Goal: Information Seeking & Learning: Learn about a topic

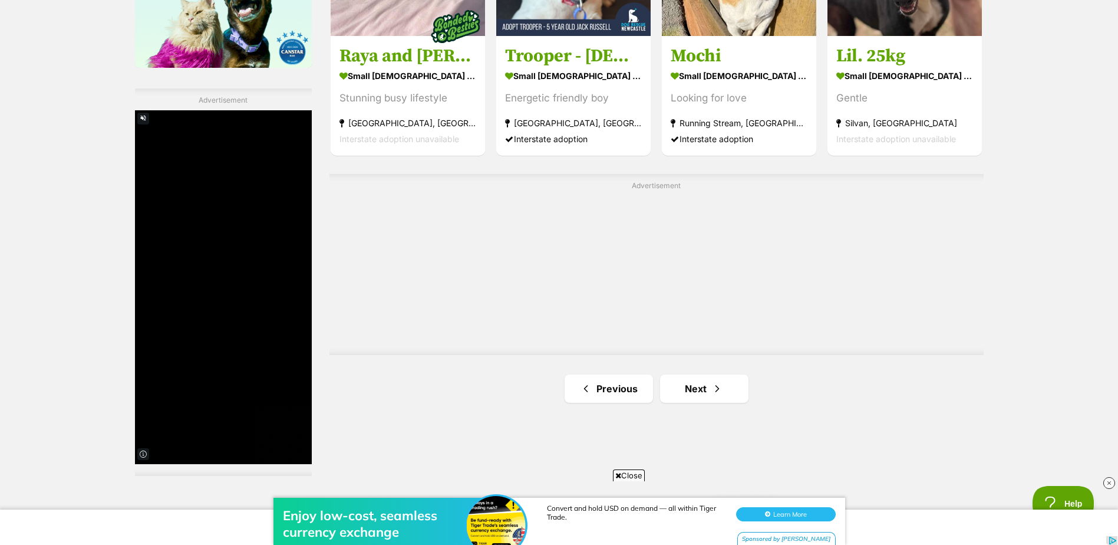
scroll to position [2004, 0]
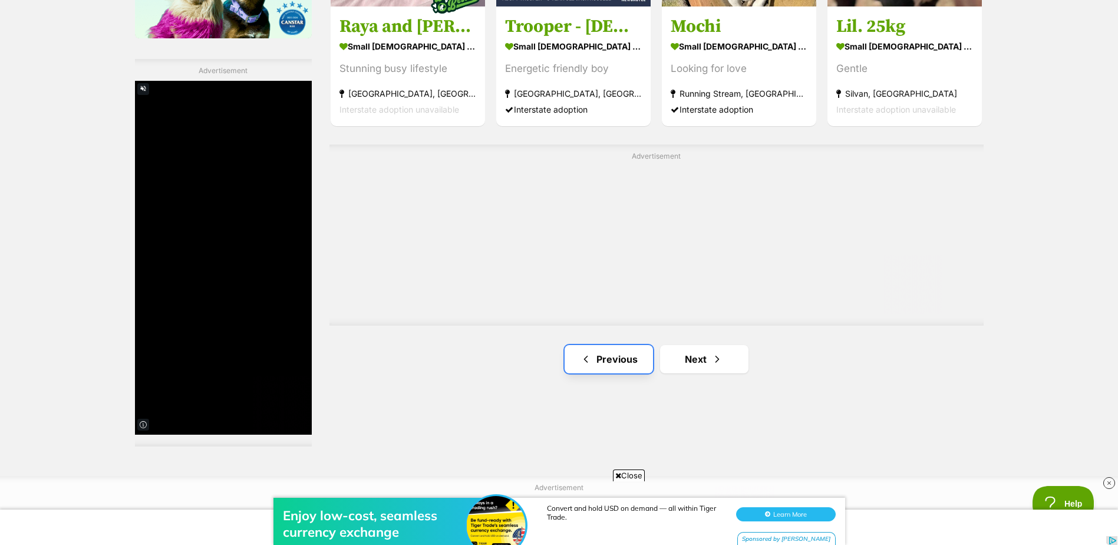
click at [597, 364] on link "Previous" at bounding box center [609, 359] width 88 height 28
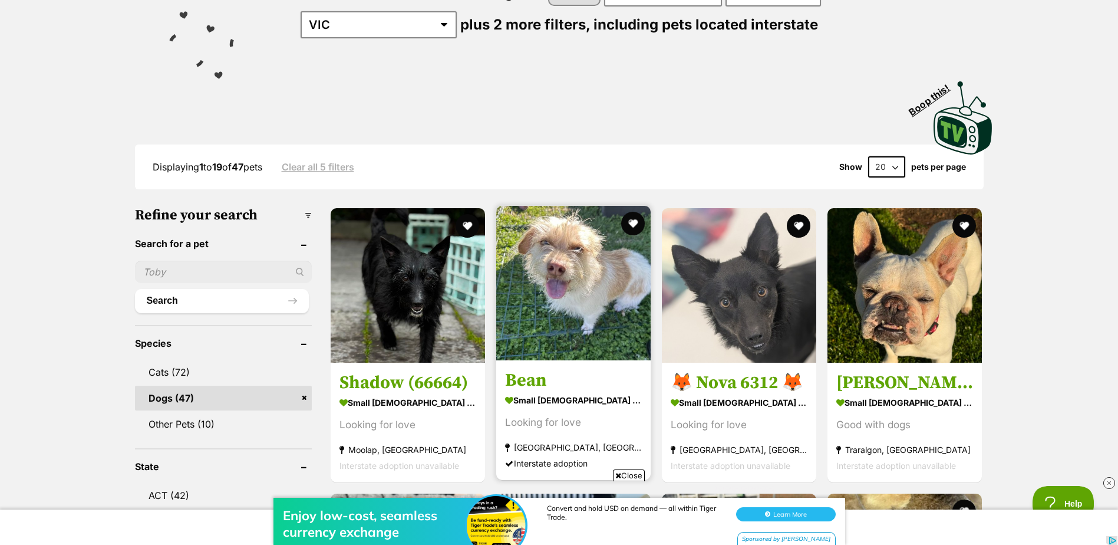
click at [579, 322] on img at bounding box center [573, 283] width 154 height 154
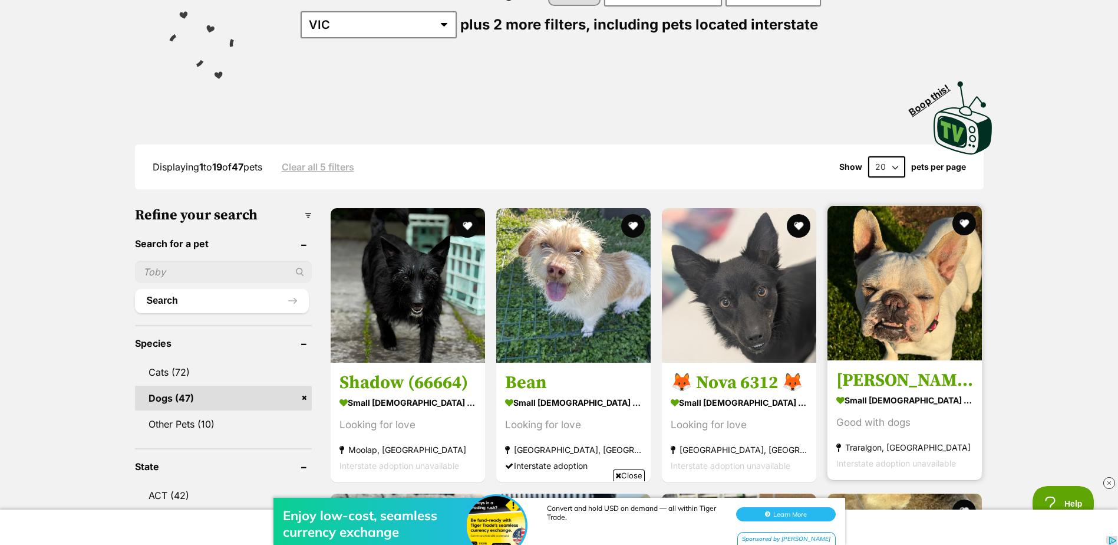
click at [885, 291] on img at bounding box center [904, 283] width 154 height 154
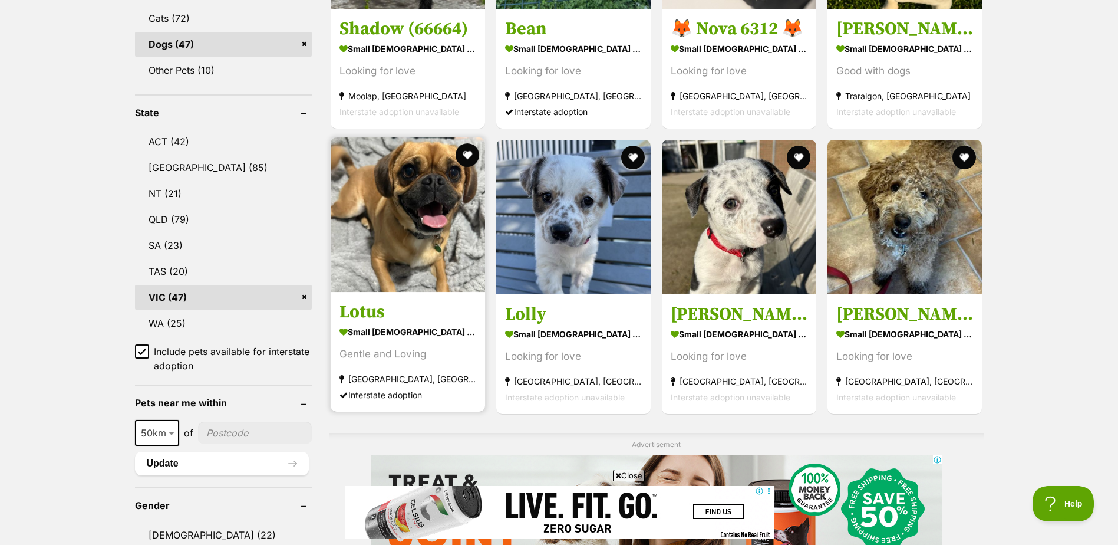
click at [395, 240] on img at bounding box center [408, 214] width 154 height 154
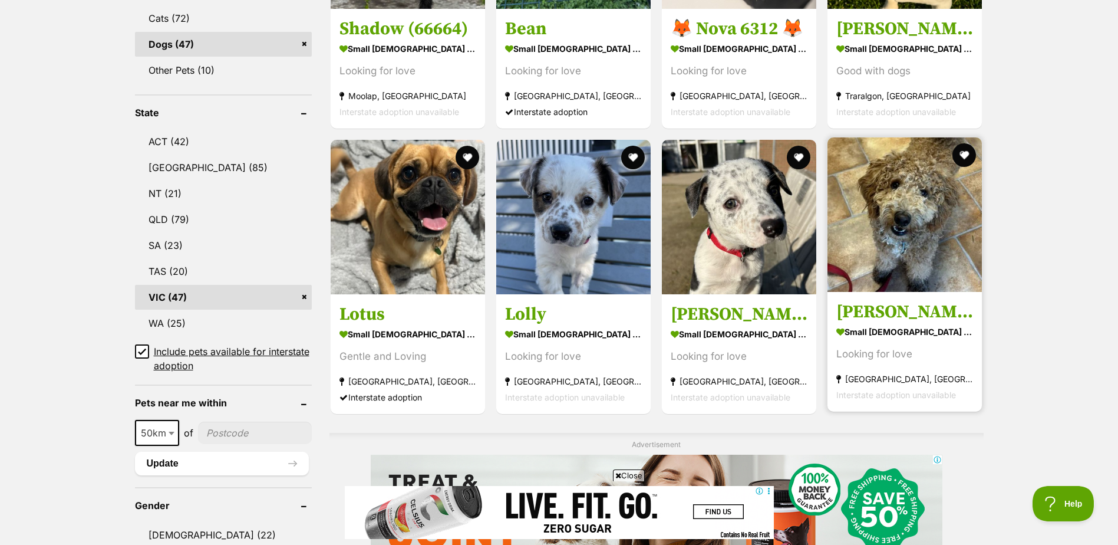
click at [855, 225] on img at bounding box center [904, 214] width 154 height 154
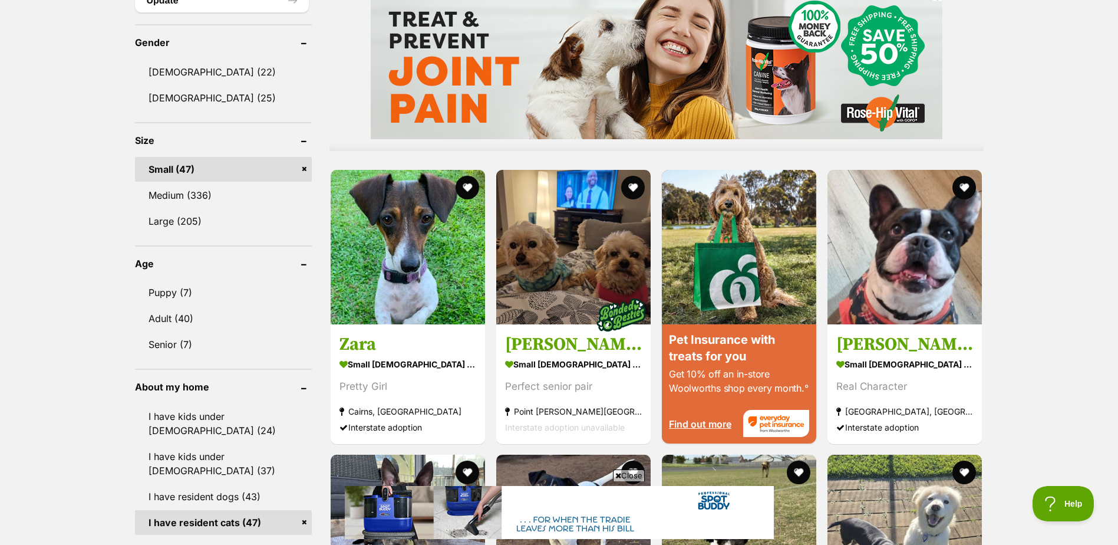
scroll to position [1061, 0]
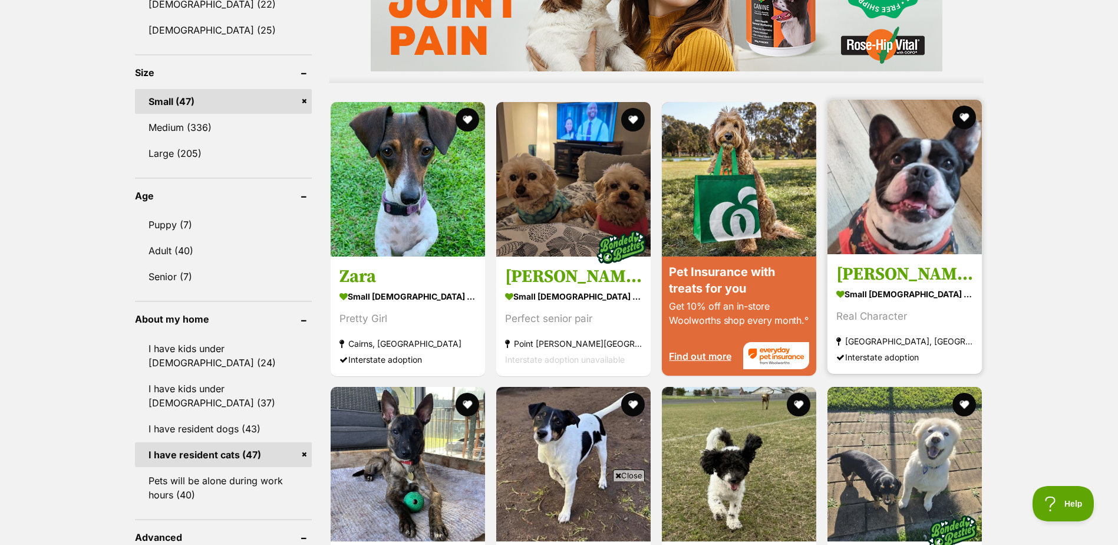
click at [929, 227] on img at bounding box center [904, 177] width 154 height 154
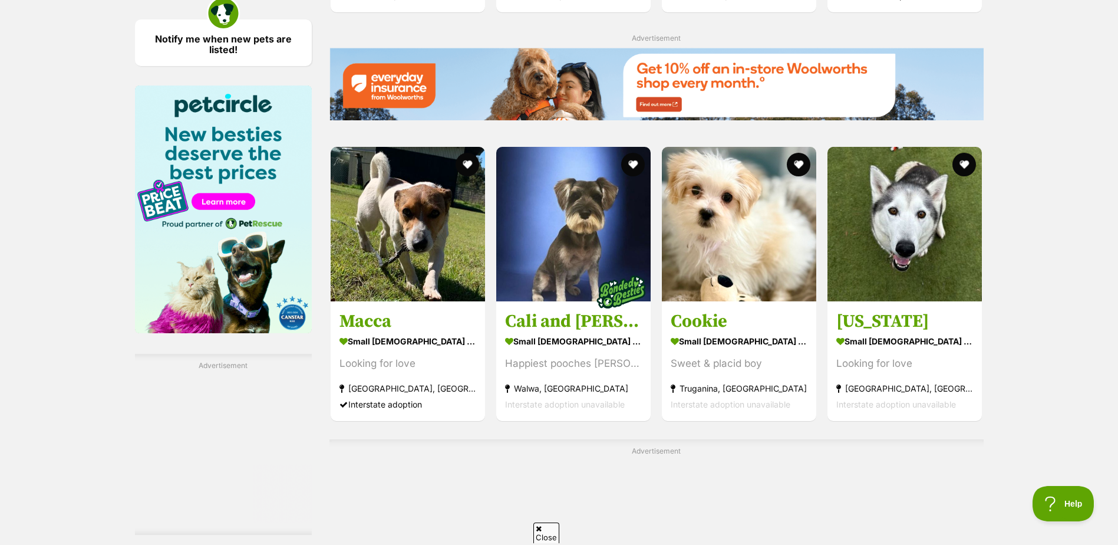
scroll to position [0, 0]
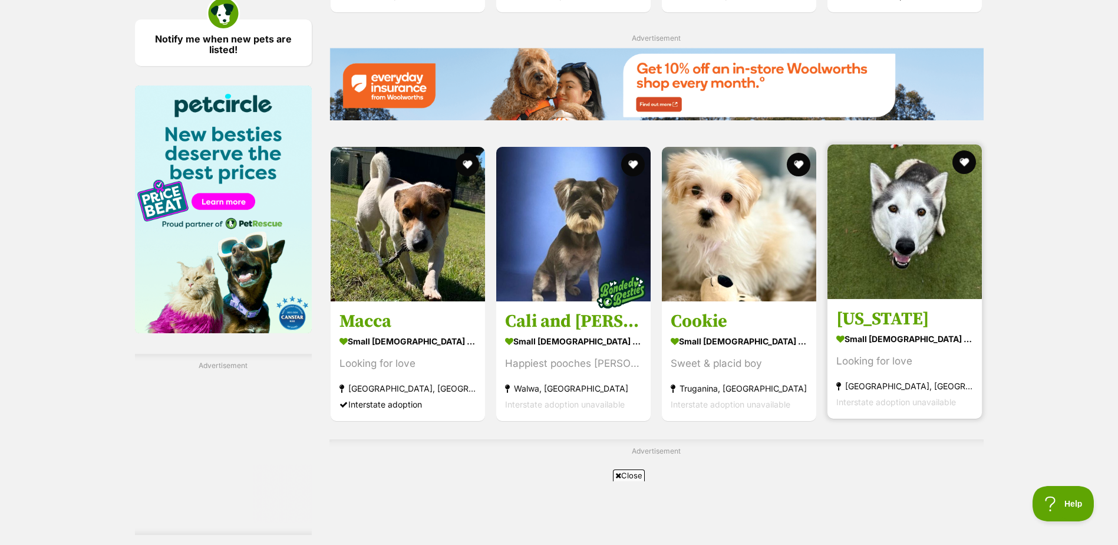
click at [909, 231] on img at bounding box center [904, 221] width 154 height 154
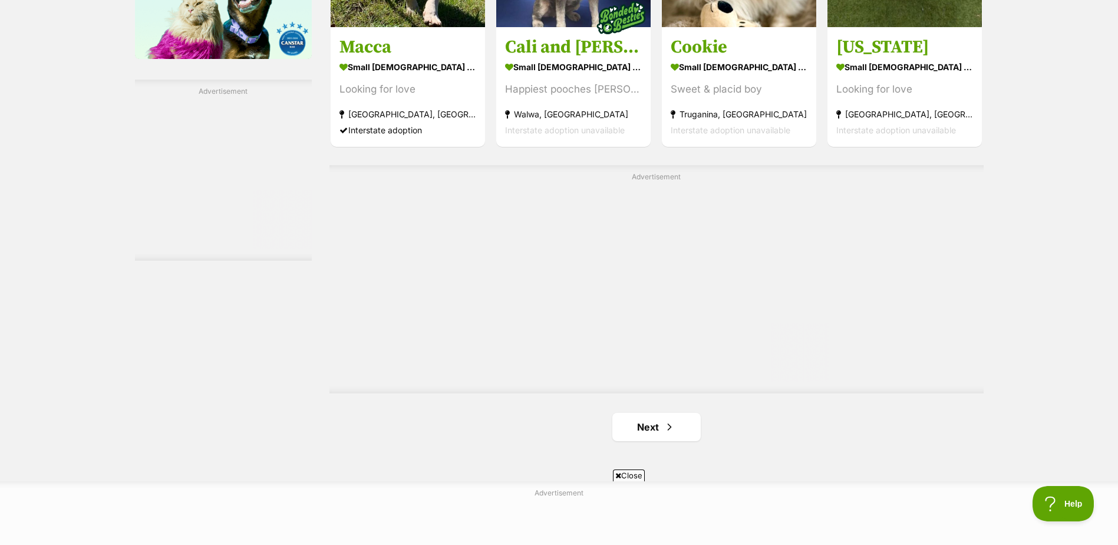
scroll to position [2004, 0]
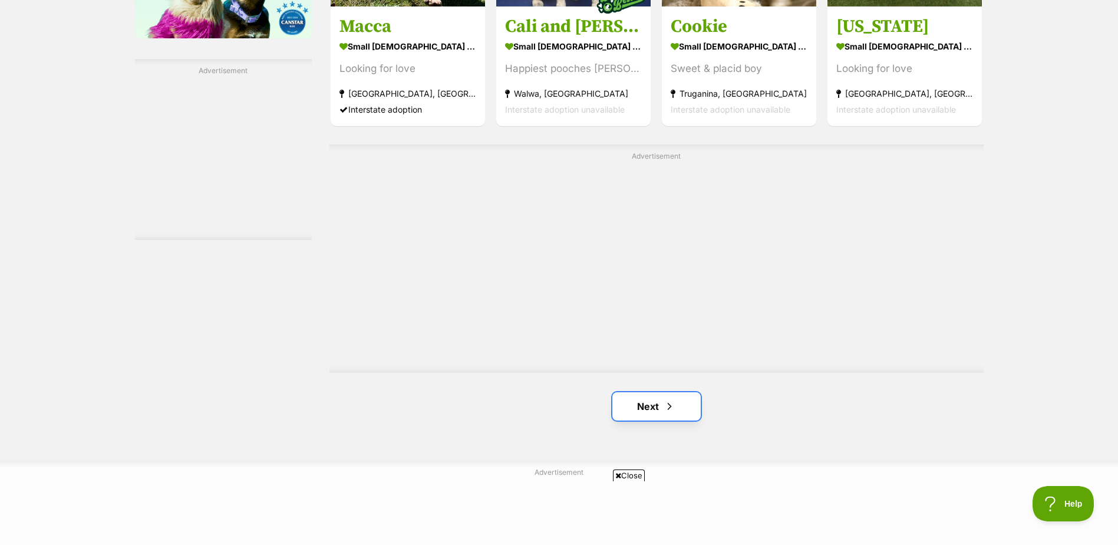
click at [659, 407] on link "Next" at bounding box center [656, 406] width 88 height 28
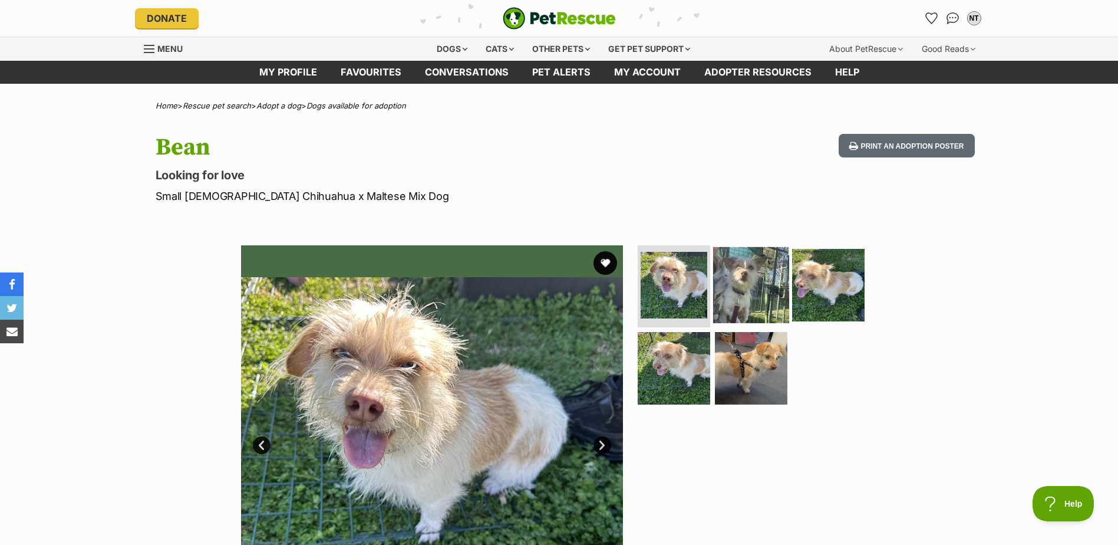
click at [753, 287] on img at bounding box center [751, 284] width 76 height 76
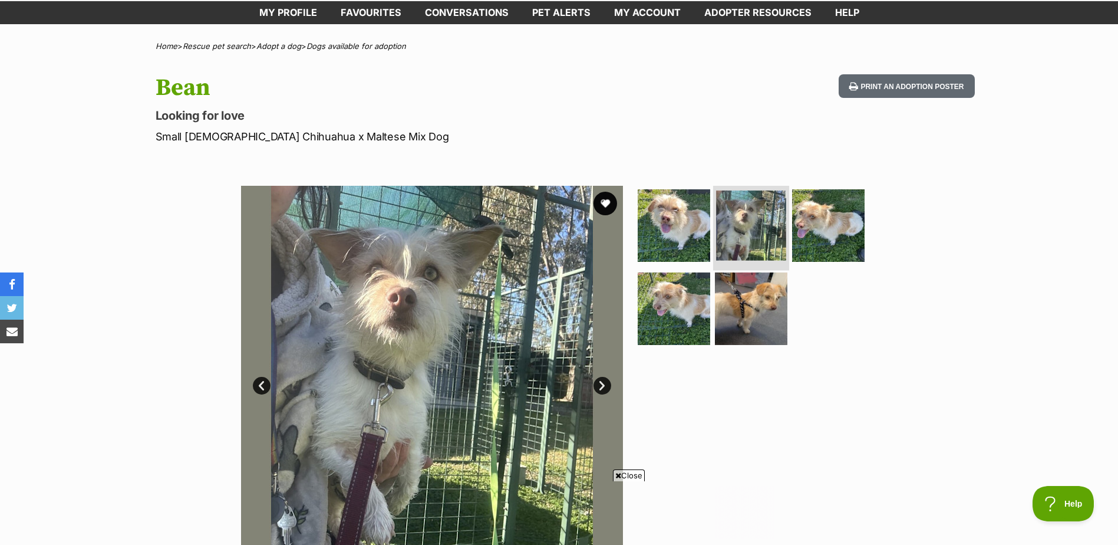
scroll to position [118, 0]
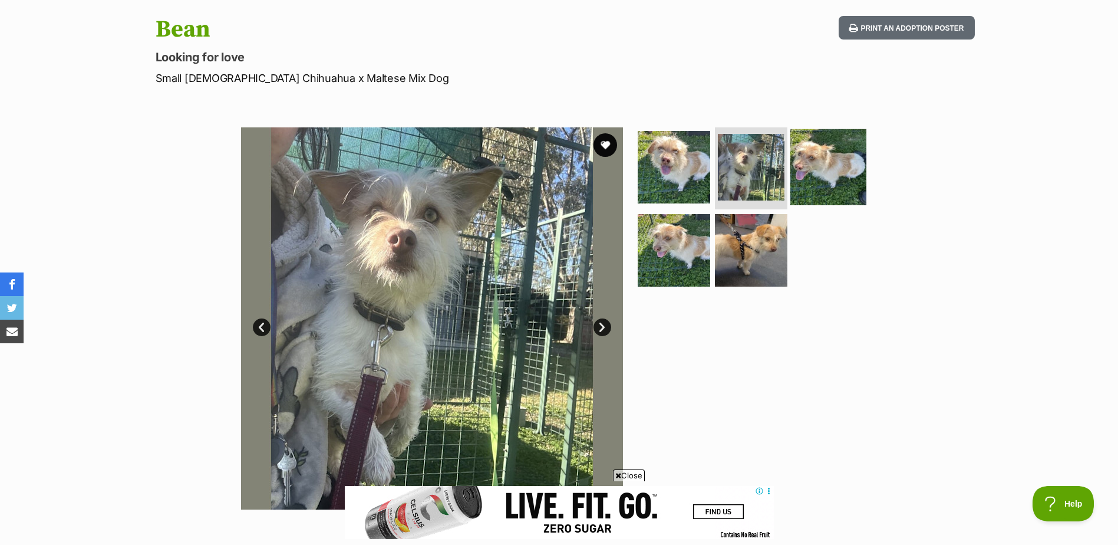
click at [820, 191] on img at bounding box center [828, 166] width 76 height 76
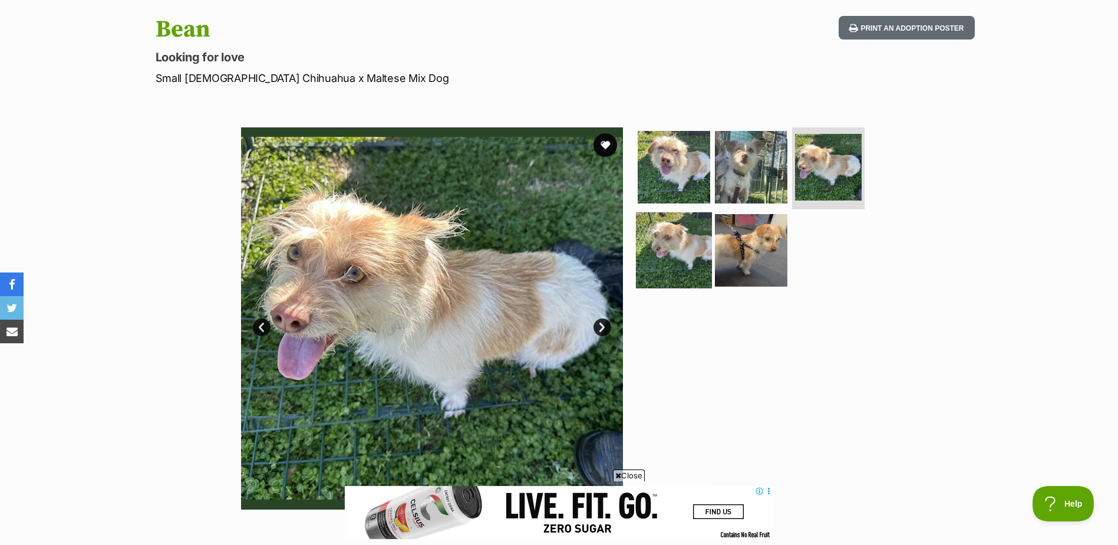
click at [680, 239] on img at bounding box center [674, 250] width 76 height 76
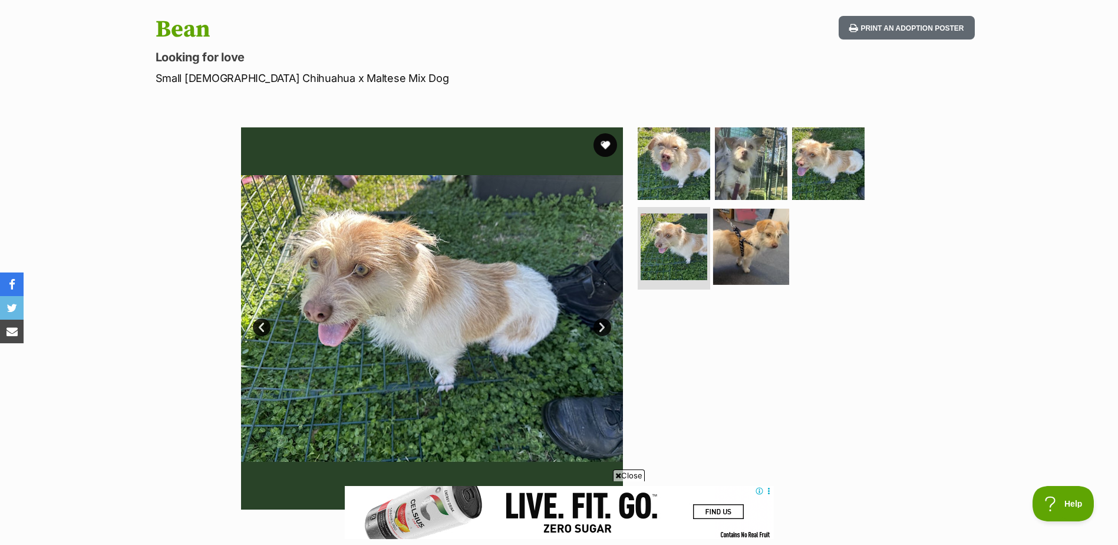
click at [730, 240] on img at bounding box center [751, 247] width 76 height 76
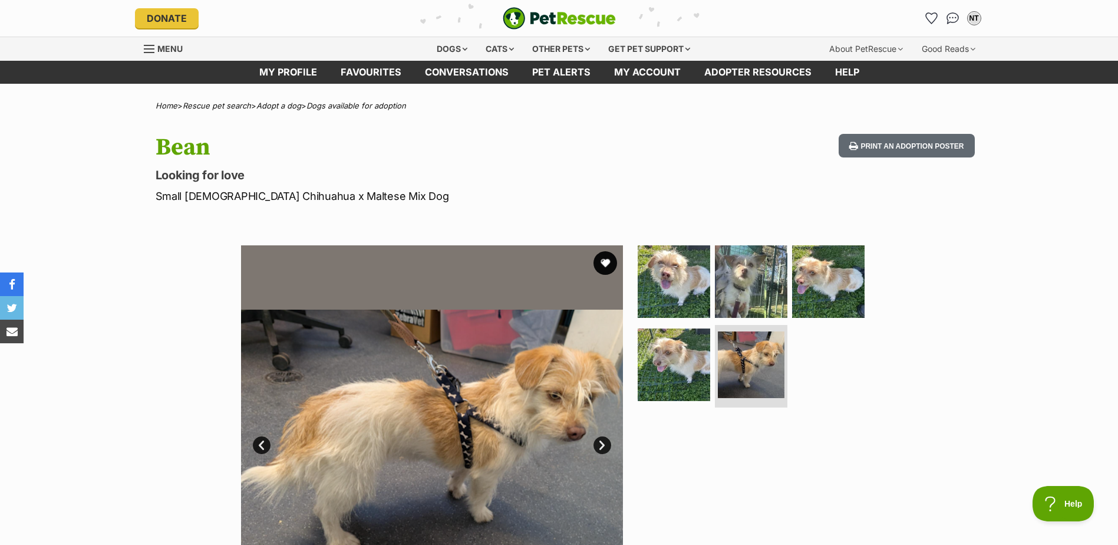
scroll to position [0, 0]
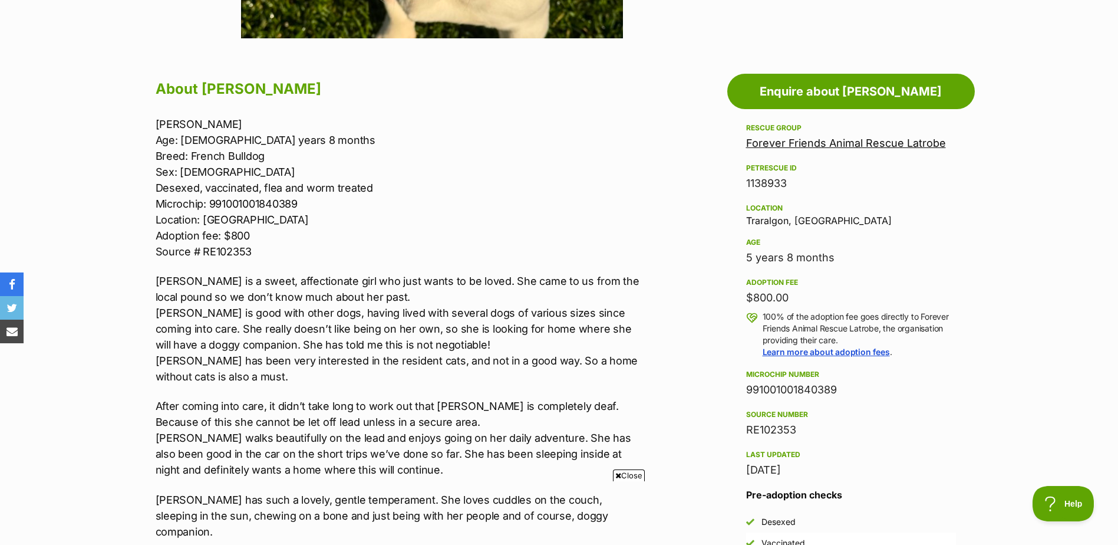
scroll to position [589, 0]
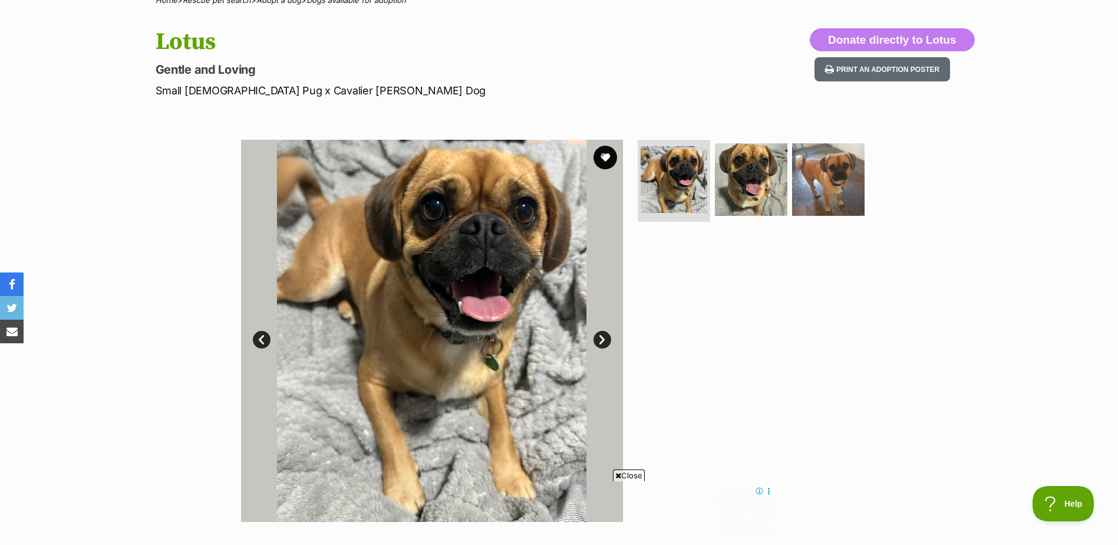
scroll to position [59, 0]
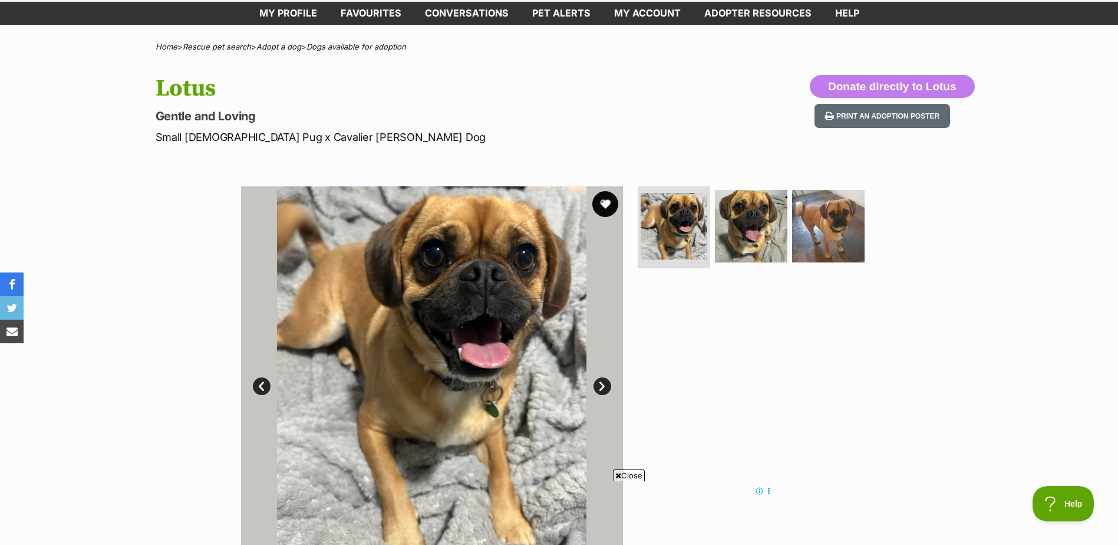
click at [608, 203] on button "favourite" at bounding box center [605, 204] width 26 height 26
click at [604, 391] on link "Next" at bounding box center [602, 386] width 18 height 18
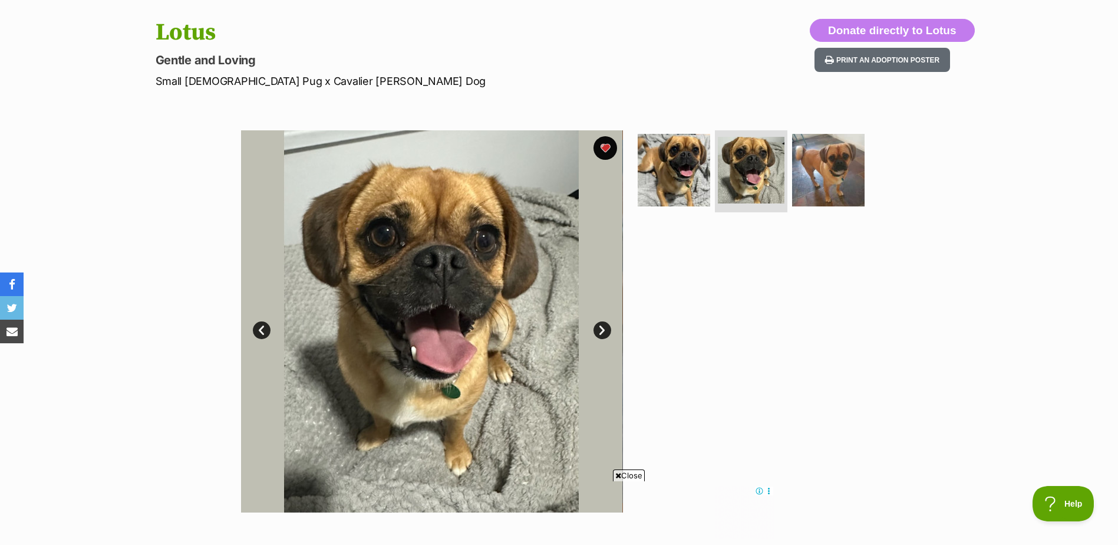
scroll to position [118, 0]
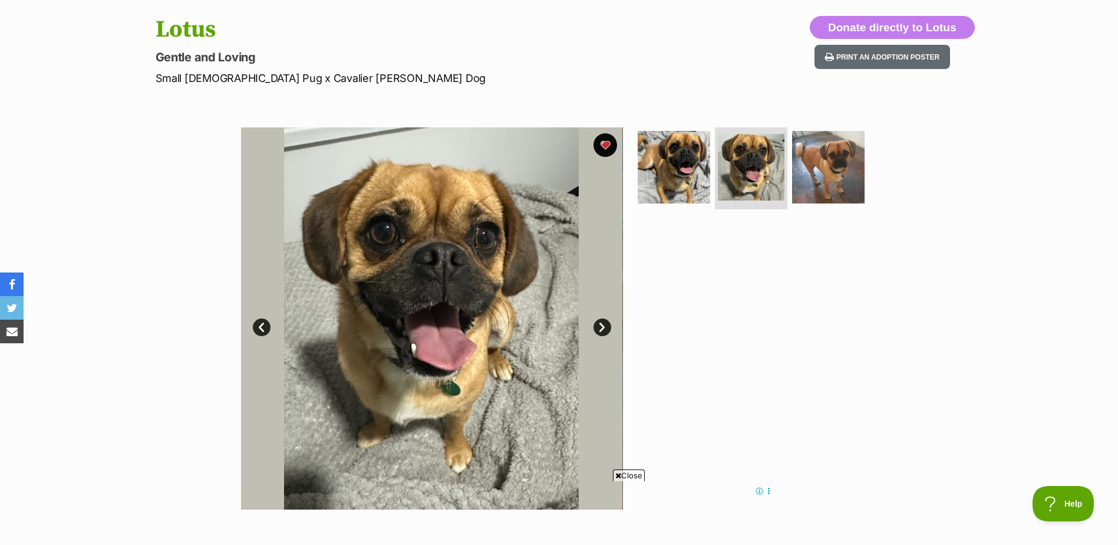
click at [598, 331] on link "Next" at bounding box center [602, 327] width 18 height 18
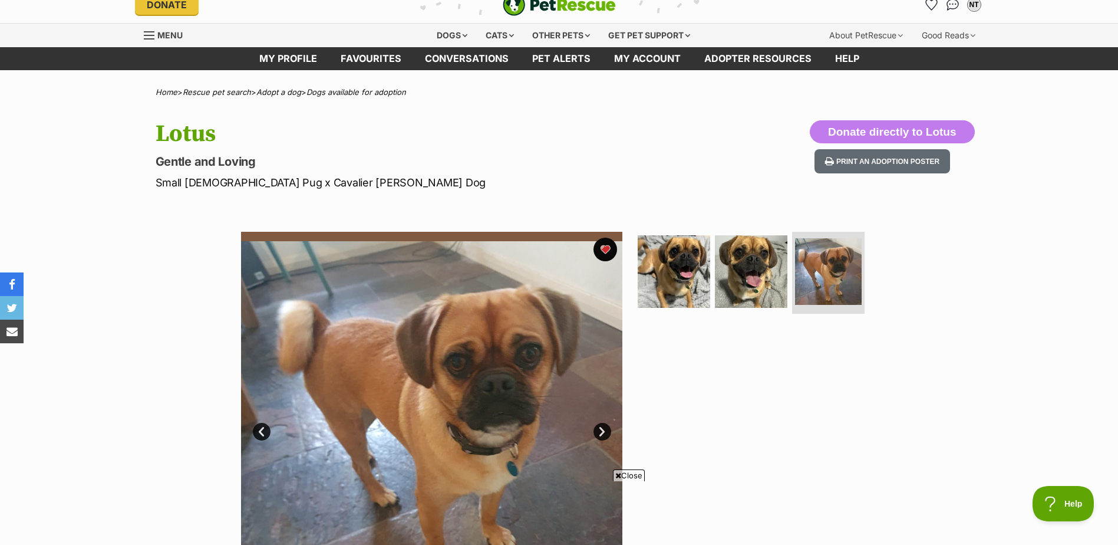
scroll to position [0, 0]
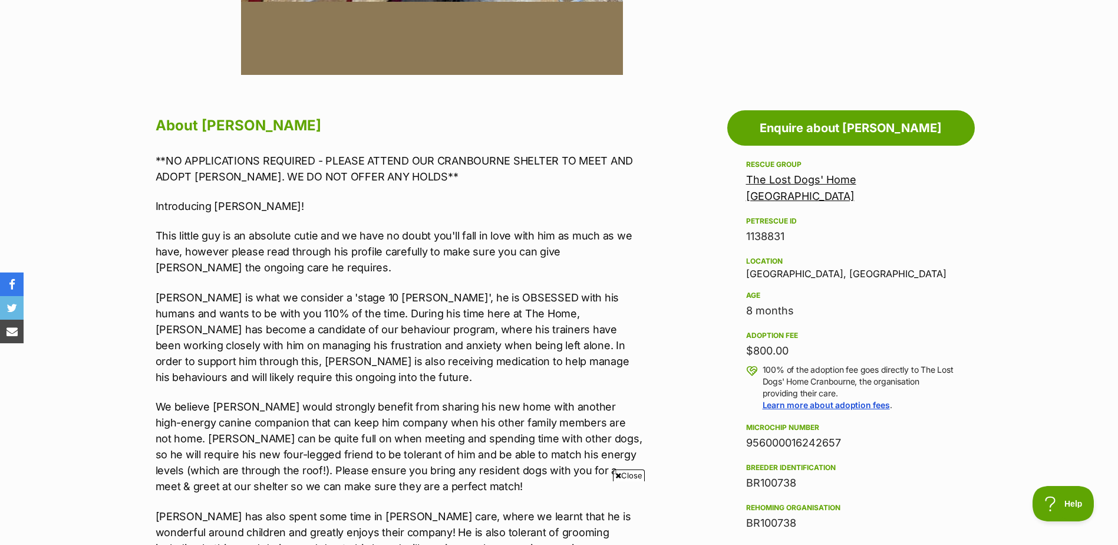
scroll to position [648, 0]
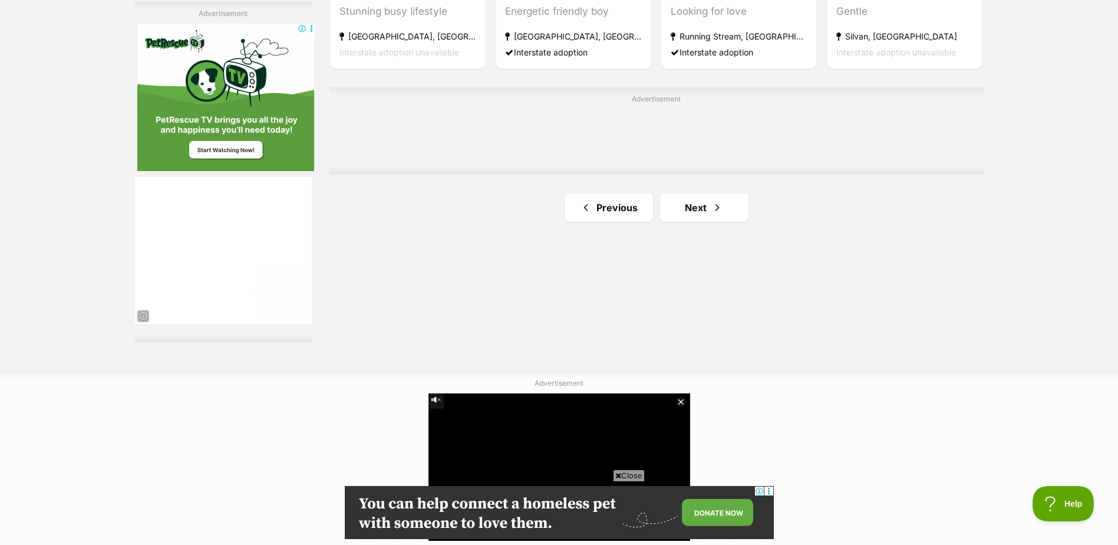
scroll to position [2063, 0]
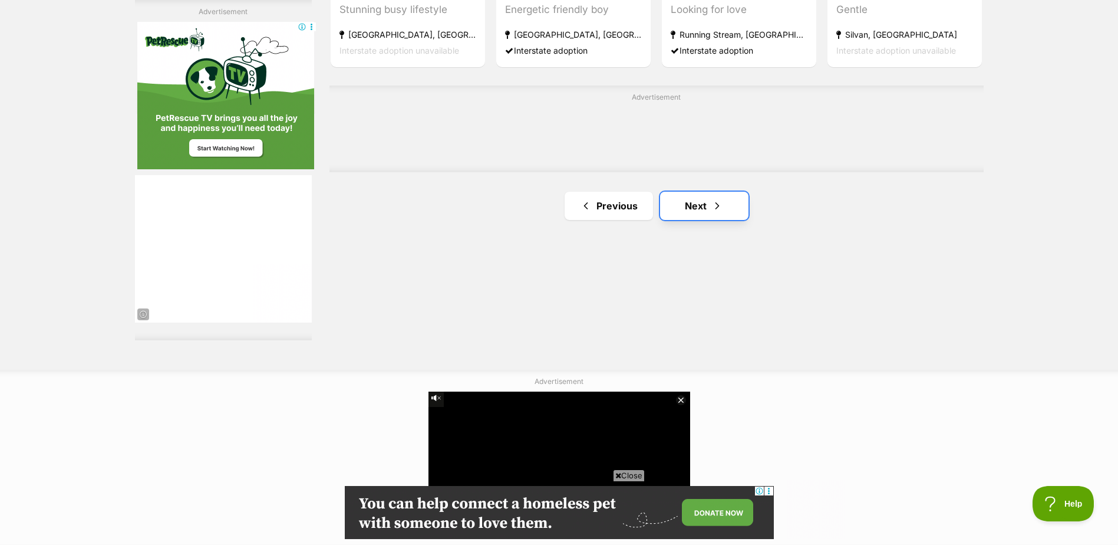
click at [720, 202] on span "Next page" at bounding box center [717, 206] width 12 height 14
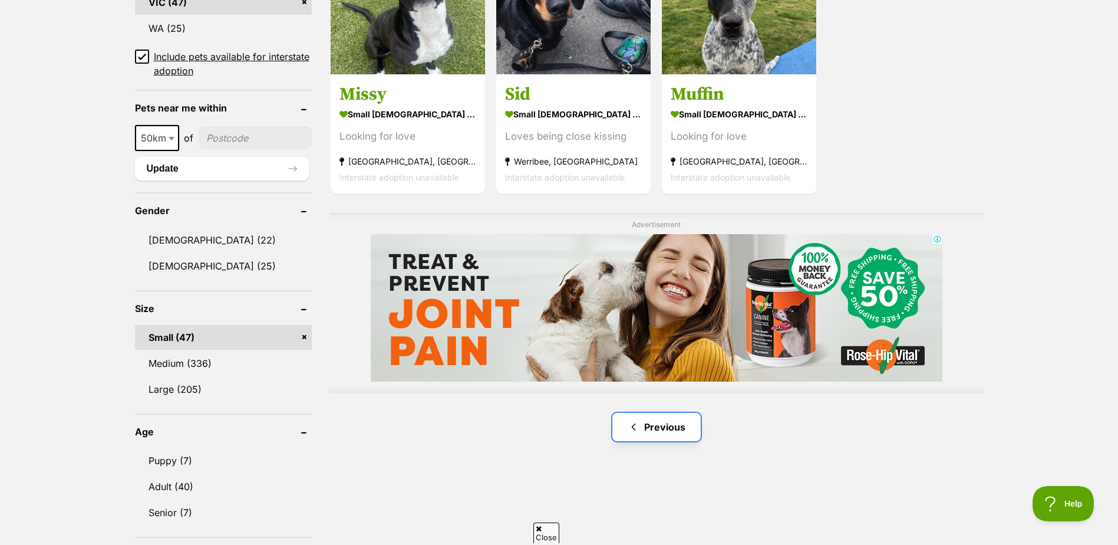
click at [665, 423] on link "Previous" at bounding box center [656, 427] width 88 height 28
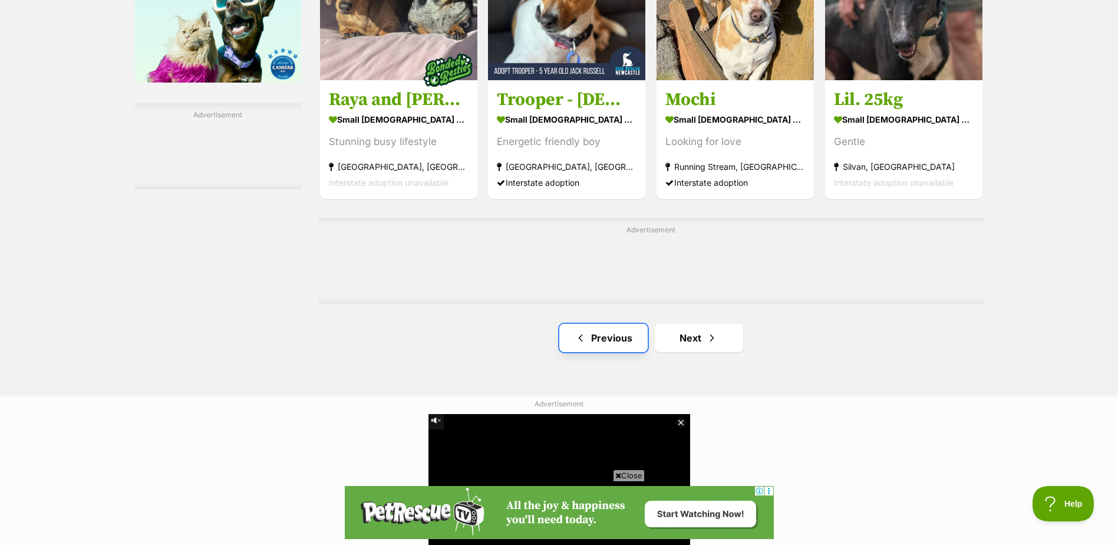
click at [588, 338] on link "Previous" at bounding box center [603, 338] width 88 height 28
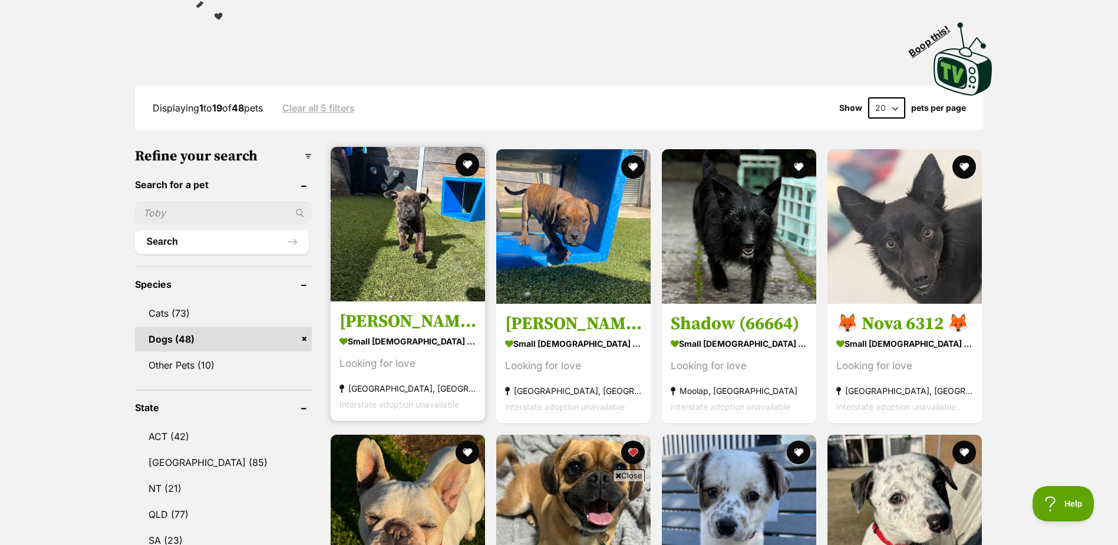
click at [441, 239] on img at bounding box center [408, 224] width 154 height 154
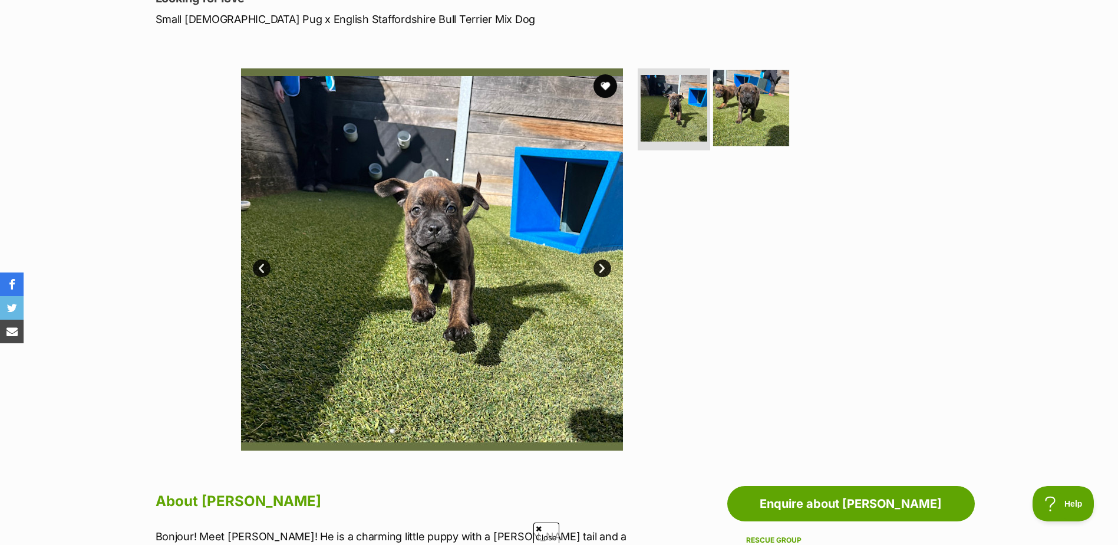
click at [760, 115] on img at bounding box center [751, 108] width 76 height 76
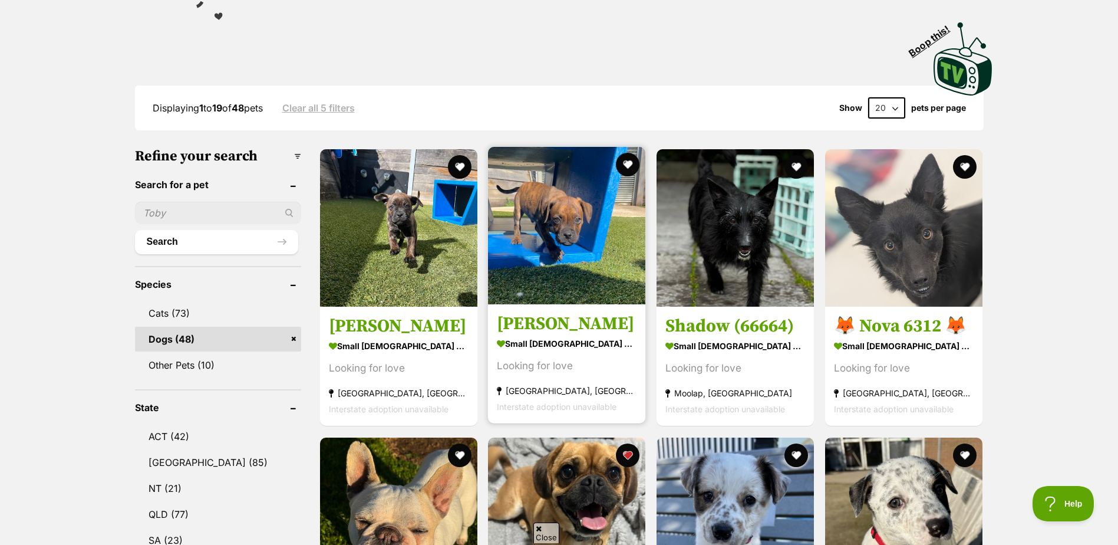
click at [543, 199] on img at bounding box center [566, 225] width 157 height 157
